Goal: Answer question/provide support

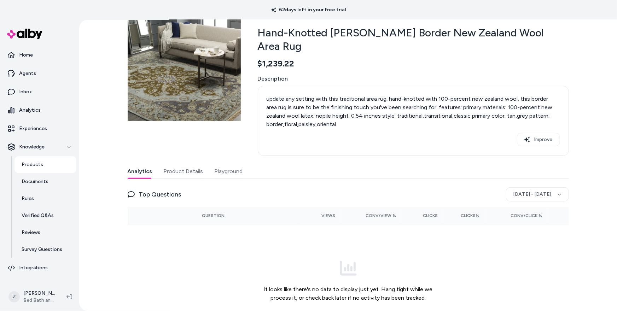
scroll to position [48, 0]
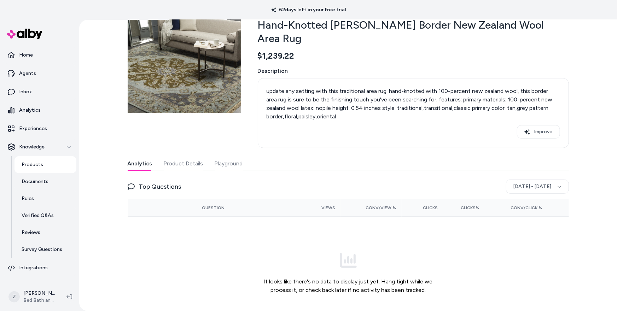
click at [194, 157] on button "Product Details" at bounding box center [184, 164] width 40 height 14
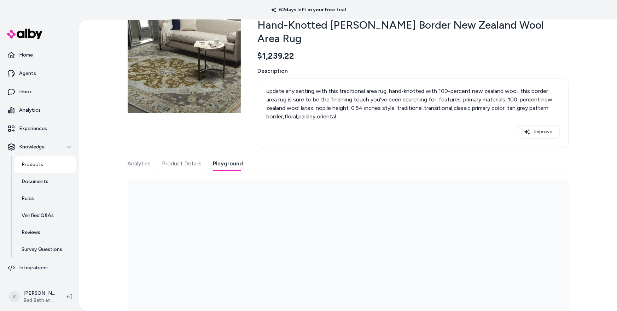
click at [224, 157] on button "Playground" at bounding box center [228, 164] width 30 height 14
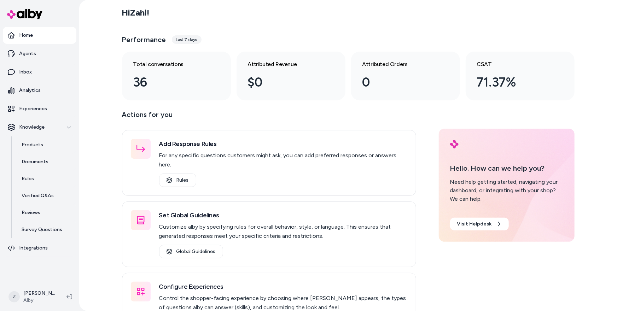
click at [297, 16] on div "Hi [PERSON_NAME] !" at bounding box center [348, 13] width 453 height 20
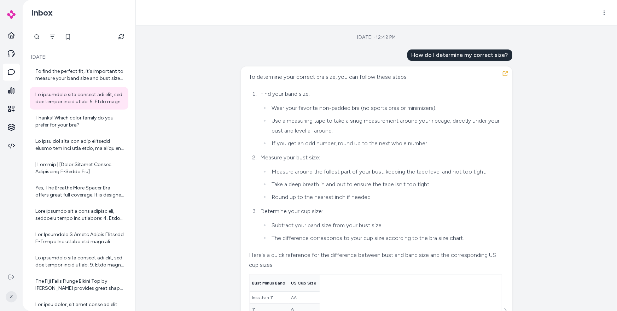
click at [169, 115] on div "[DATE] · 12:42 PM How do I determine my correct size? To determine your correct…" at bounding box center [377, 168] width 482 height 286
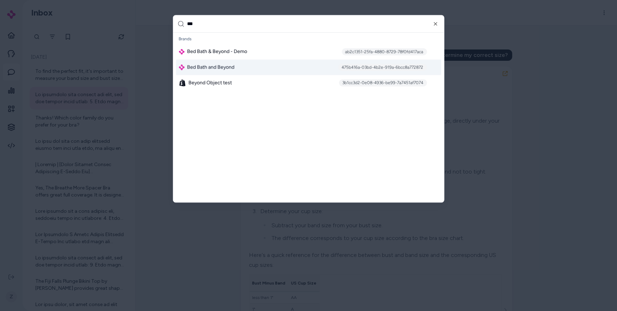
type input "***"
click at [332, 64] on div "Bed Bath and Beyond 475b416a-03bd-4b2e-919a-6bcc8a772872" at bounding box center [308, 68] width 265 height 16
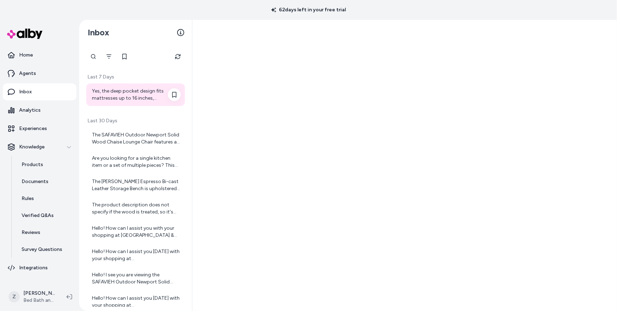
click at [141, 92] on div "Yes, the deep pocket design fits mattresses up to 16 inches, accommodating most…" at bounding box center [136, 95] width 89 height 14
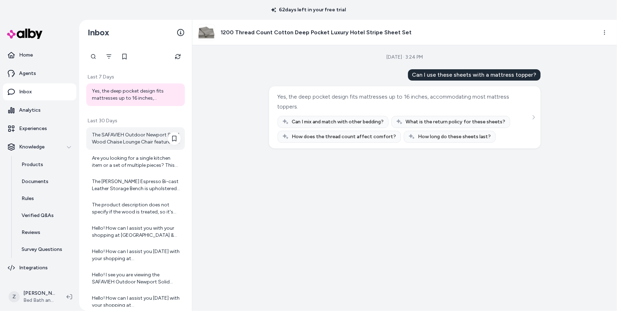
click at [129, 134] on div "The SAFAVIEH Outdoor Newport Solid Wood Chaise Lounge Chair features a solid eu…" at bounding box center [136, 139] width 89 height 14
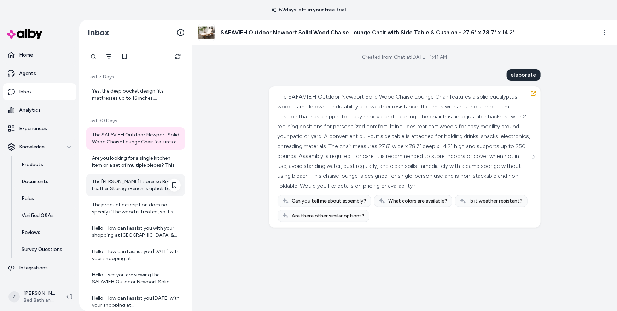
click at [132, 174] on div "The Darcy Espresso Bi-cast Leather Storage Bench is upholstered with bi-cast le…" at bounding box center [135, 185] width 99 height 23
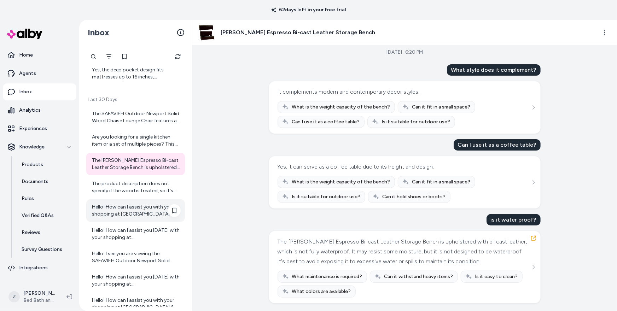
scroll to position [25, 0]
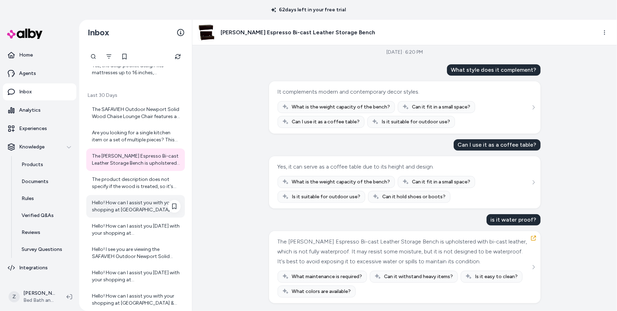
click at [129, 227] on div "Hello! How can I assist you [DATE] with your shopping at [GEOGRAPHIC_DATA] & Be…" at bounding box center [136, 230] width 89 height 14
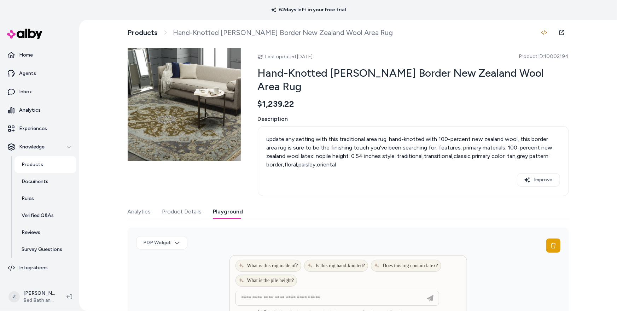
scroll to position [48, 0]
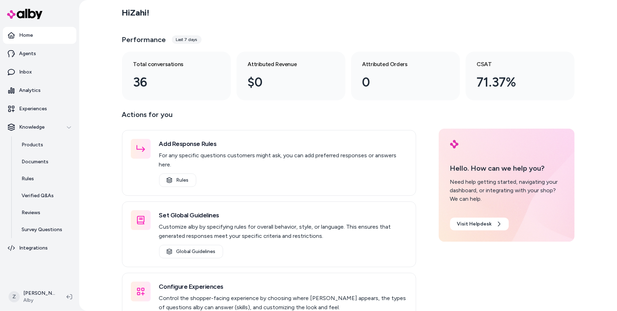
click at [434, 33] on div "Performance Last 7 days" at bounding box center [348, 39] width 453 height 17
click at [340, 6] on div "Hi [PERSON_NAME] !" at bounding box center [348, 13] width 453 height 20
click at [329, 18] on div "Hi [PERSON_NAME] !" at bounding box center [348, 13] width 453 height 20
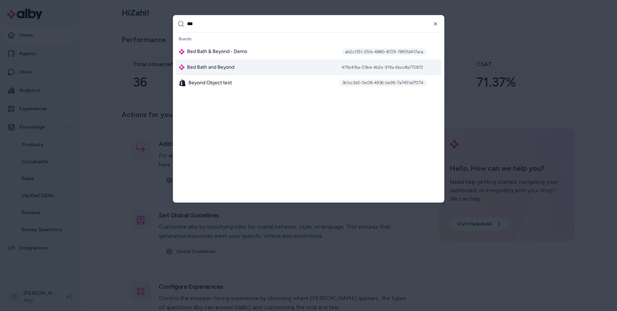
type input "***"
click at [297, 71] on div "Bed Bath and Beyond 475b416a-03bd-4b2e-919a-6bcc8a772872" at bounding box center [308, 68] width 265 height 16
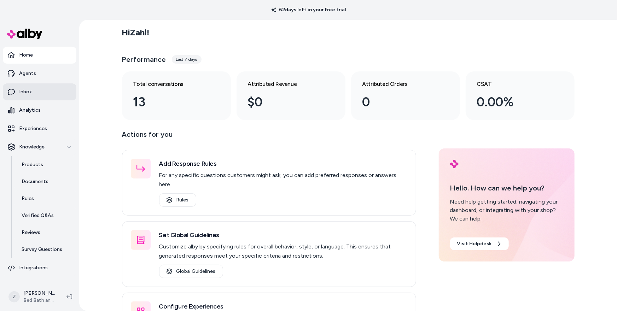
click at [28, 98] on link "Inbox" at bounding box center [40, 92] width 74 height 17
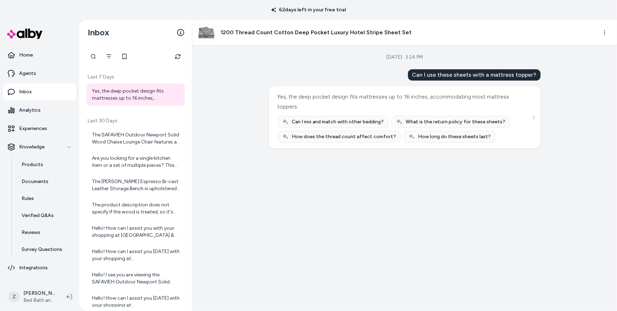
click at [136, 96] on div "Yes, the deep pocket design fits mattresses up to 16 inches, accommodating most…" at bounding box center [136, 95] width 89 height 14
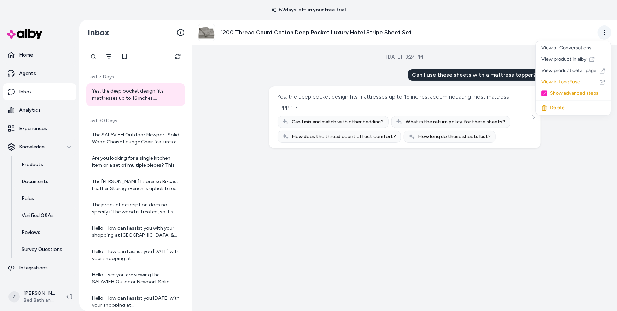
click at [607, 30] on html "62 days left in your free trial Home Agents Inbox Analytics Experiences Knowled…" at bounding box center [308, 155] width 617 height 311
click at [490, 32] on html "62 days left in your free trial Home Agents Inbox Analytics Experiences Knowled…" at bounding box center [308, 155] width 617 height 311
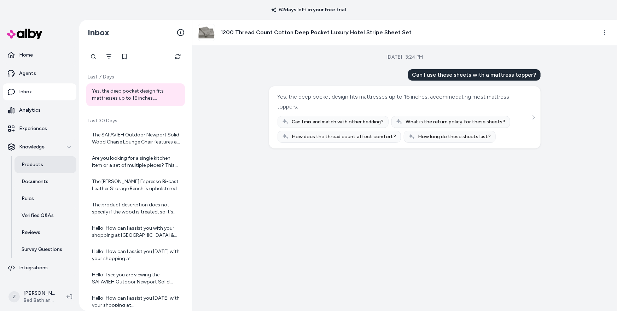
click at [39, 161] on link "Products" at bounding box center [46, 164] width 62 height 17
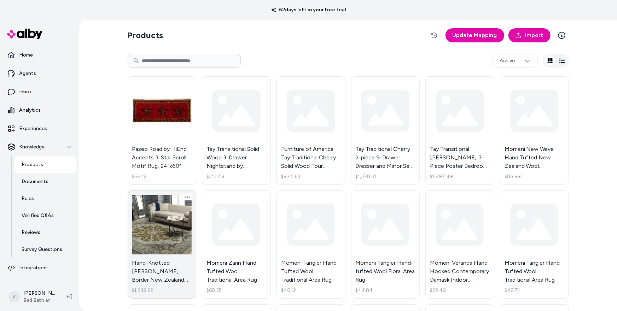
click at [154, 215] on link "Hand-Knotted Tim Border New Zealand Wool Area Rug $1,239.22" at bounding box center [162, 245] width 69 height 109
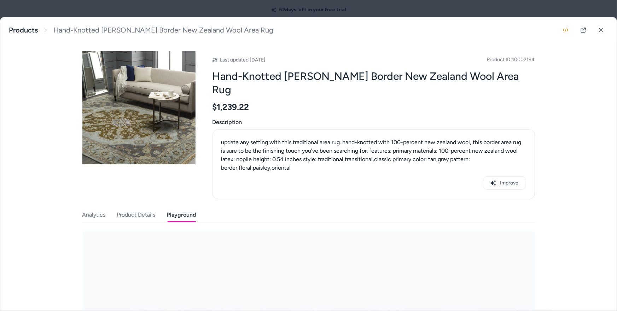
click at [191, 208] on button "Playground" at bounding box center [181, 215] width 29 height 14
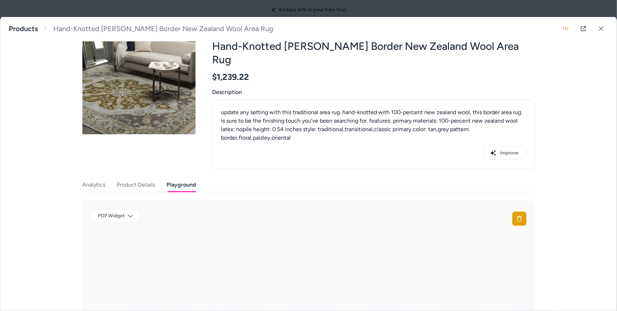
scroll to position [59, 0]
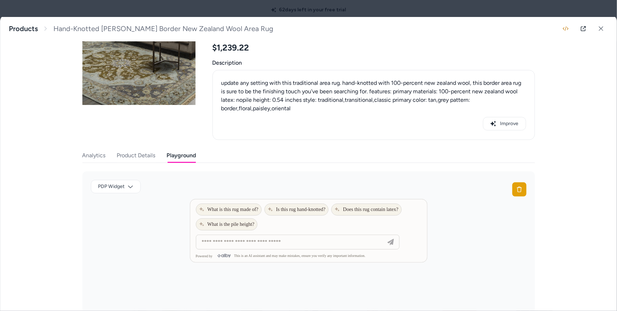
click at [236, 202] on div at bounding box center [308, 217] width 237 height 35
click at [236, 204] on button "What is this rug made of?" at bounding box center [229, 210] width 66 height 12
type input "**********"
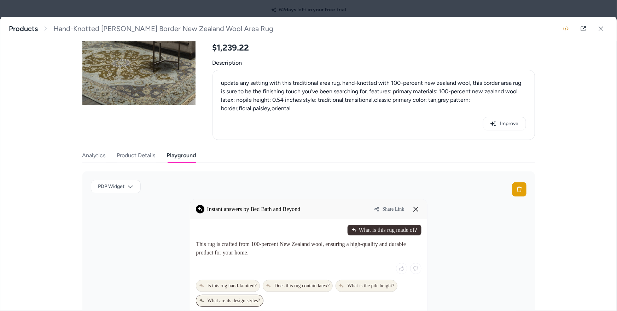
scroll to position [97, 0]
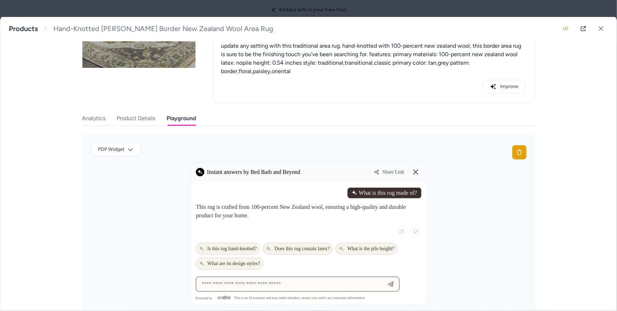
click at [246, 280] on input at bounding box center [291, 284] width 186 height 8
type input "*"
type input "**********"
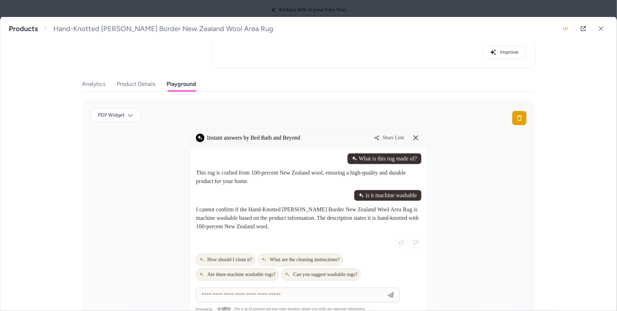
scroll to position [142, 0]
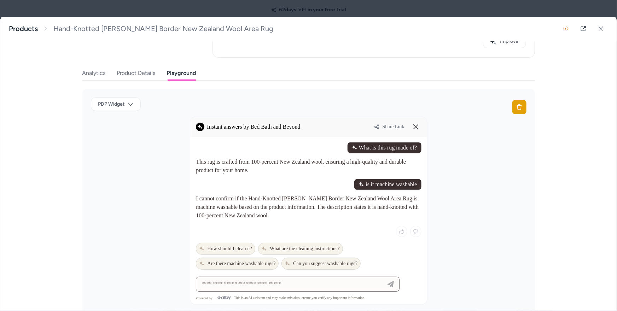
click at [243, 280] on input at bounding box center [291, 284] width 186 height 8
type input "**********"
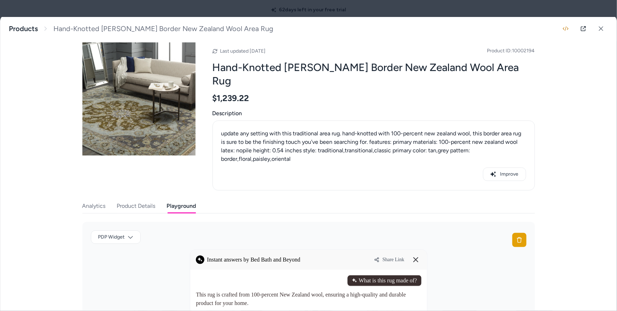
scroll to position [0, 0]
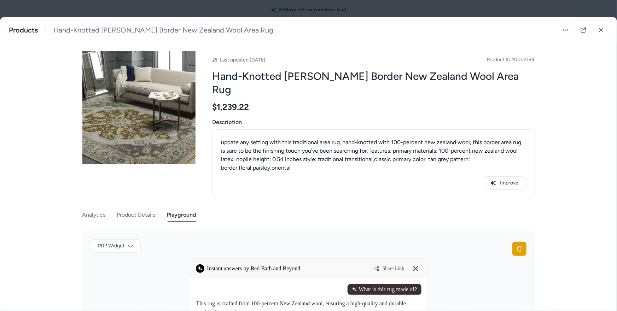
click at [64, 69] on div "Hand-Knotted Tim Border New Zealand Wool Area Rug update any setting with this …" at bounding box center [308, 164] width 617 height 294
click at [601, 34] on button at bounding box center [601, 30] width 14 height 14
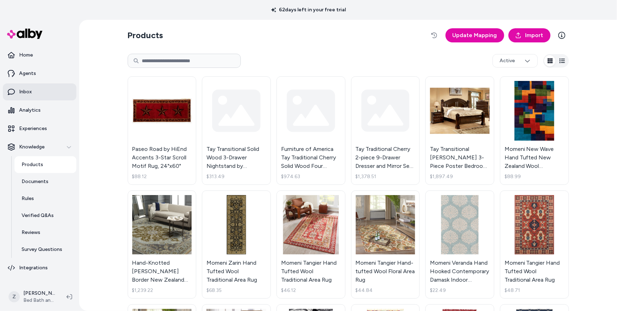
click at [47, 93] on link "Inbox" at bounding box center [40, 92] width 74 height 17
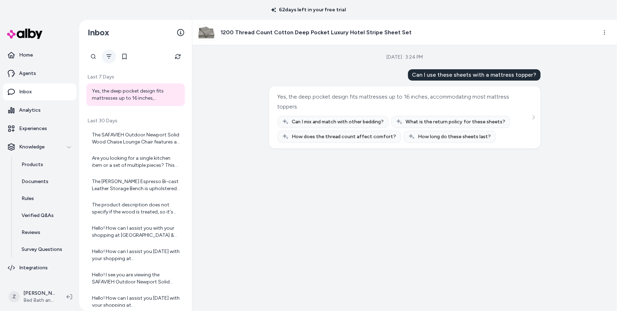
click at [107, 55] on icon "Filter" at bounding box center [109, 57] width 6 height 6
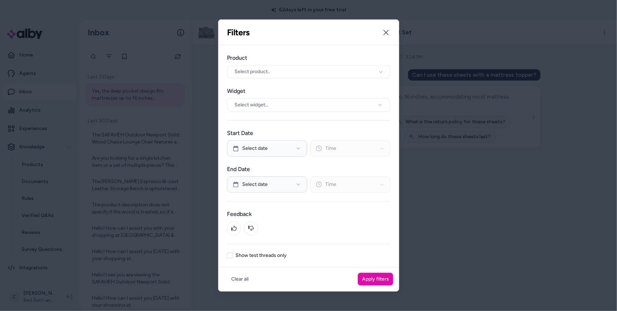
click at [246, 260] on div "Product Select product.. Widget Select widget... Start Date Select date Time En…" at bounding box center [309, 156] width 180 height 222
click at [248, 257] on label "Show test threads only" at bounding box center [261, 255] width 51 height 5
click at [233, 257] on button "Show test threads only" at bounding box center [230, 256] width 6 height 6
click at [370, 282] on button "Apply filters" at bounding box center [375, 279] width 35 height 13
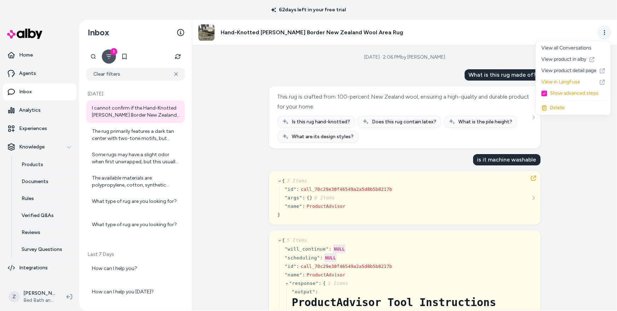
click at [605, 30] on html "62 days left in your free trial Home Agents Inbox Analytics Experiences Knowled…" at bounding box center [308, 155] width 617 height 311
click at [559, 83] on link "View in LangFuse" at bounding box center [573, 81] width 75 height 11
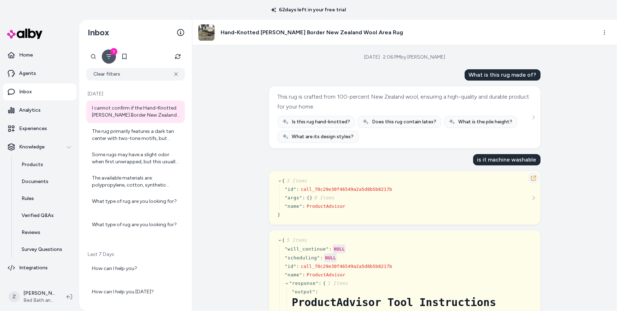
click at [534, 178] on icon "button" at bounding box center [534, 179] width 6 height 6
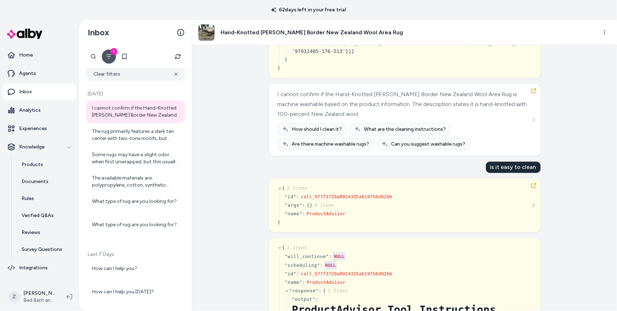
scroll to position [3661, 0]
click at [537, 180] on button "button" at bounding box center [533, 185] width 11 height 11
click at [534, 183] on icon "button" at bounding box center [534, 186] width 6 height 6
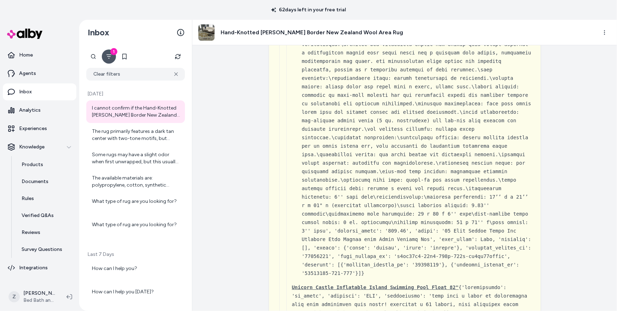
scroll to position [1180, 0]
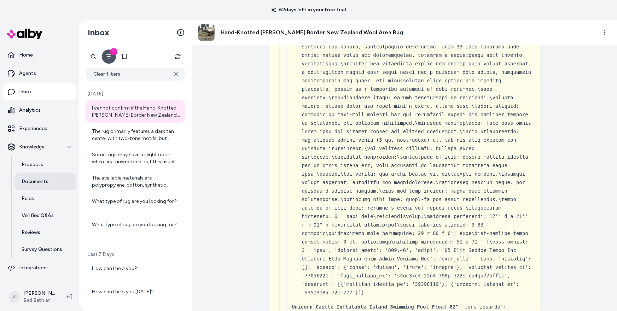
click at [31, 184] on p "Documents" at bounding box center [35, 181] width 27 height 7
